Goal: Transaction & Acquisition: Purchase product/service

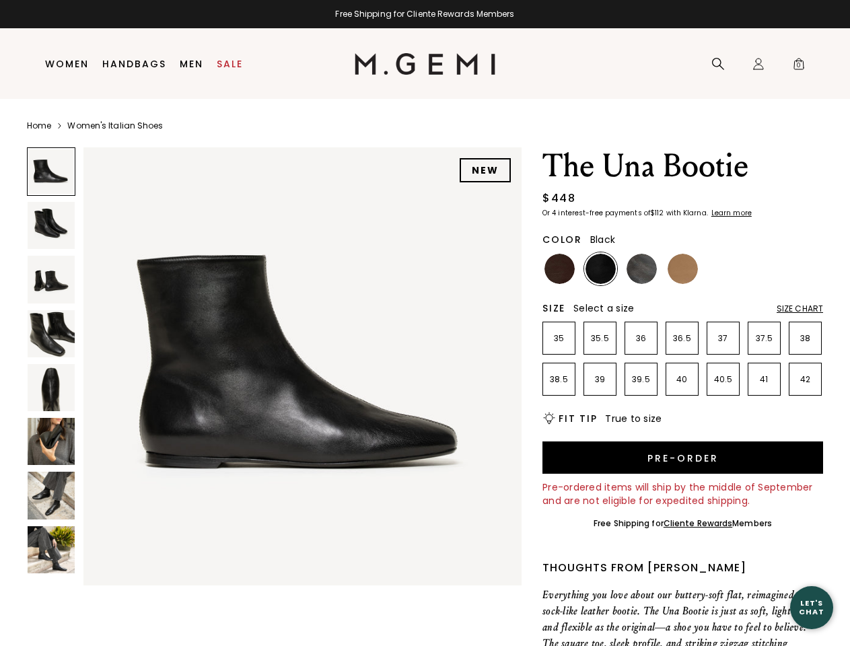
click at [424, 14] on div "Free Shipping for Cliente Rewards Members" at bounding box center [425, 14] width 850 height 11
click at [718, 64] on icon at bounding box center [717, 63] width 13 height 13
click at [758, 64] on div "Icons/20x20/profile@2x Sign In Orders Rewards Refer a Friend Address Book Call …" at bounding box center [758, 64] width 27 height 71
click at [798, 64] on span "0" at bounding box center [798, 66] width 13 height 13
click at [0, 0] on input "text" at bounding box center [0, 0] width 0 height 0
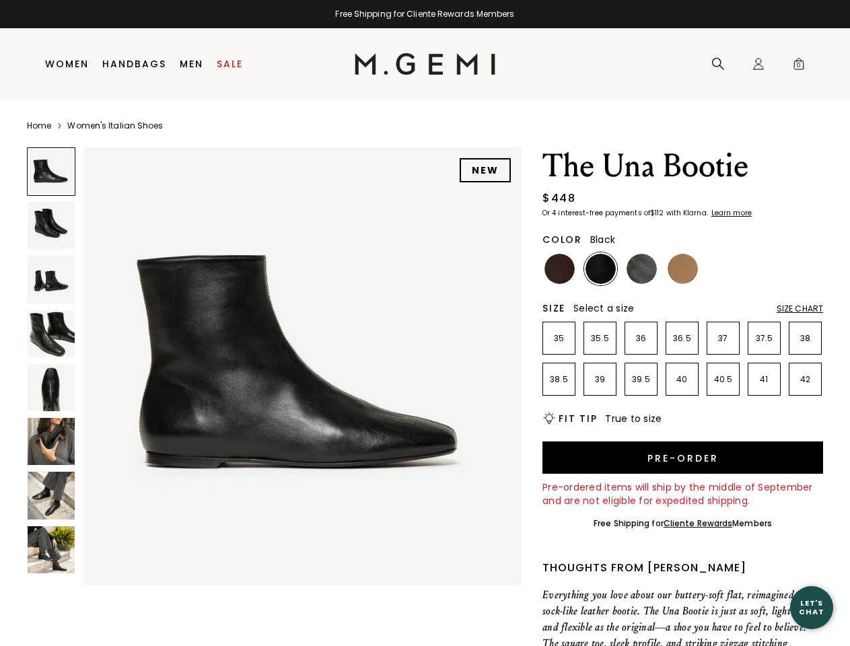
click at [274, 363] on img at bounding box center [302, 366] width 438 height 438
click at [0, 0] on div "Search" at bounding box center [0, 0] width 0 height 0
click at [51, 225] on img at bounding box center [51, 225] width 47 height 47
click at [51, 279] on img at bounding box center [51, 279] width 47 height 47
click at [51, 334] on img at bounding box center [51, 333] width 47 height 47
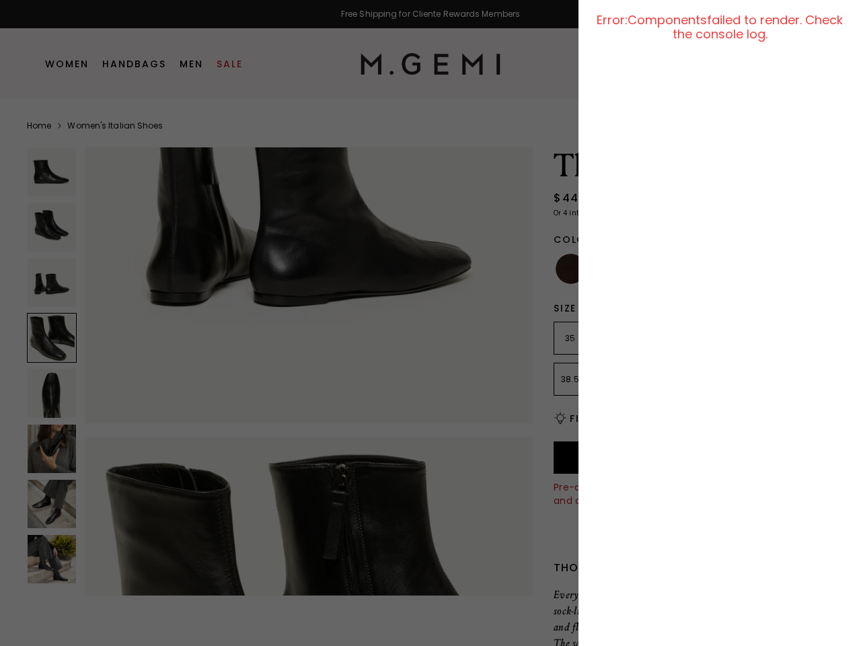
scroll to position [1320, 0]
